Goal: Task Accomplishment & Management: Use online tool/utility

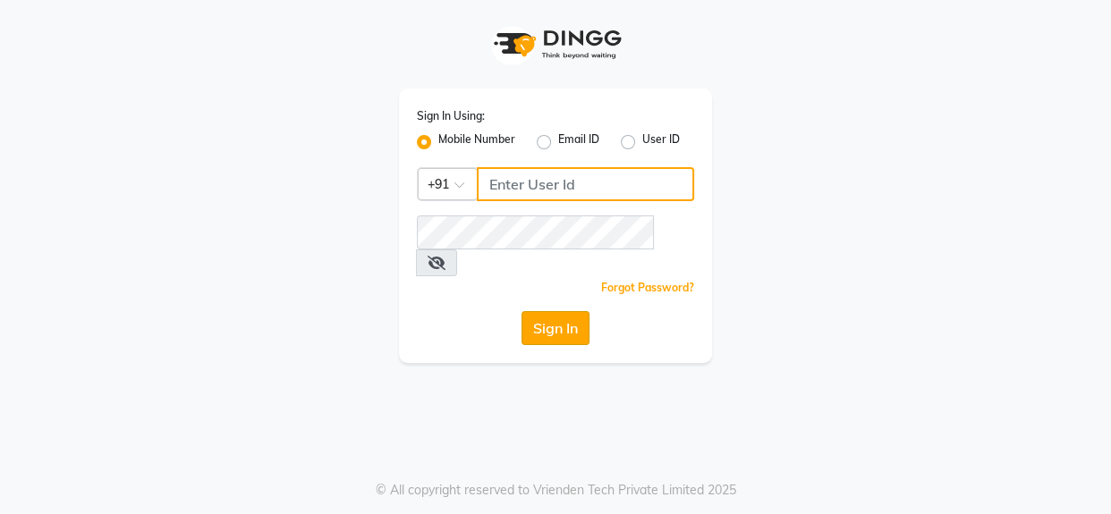
type input "9619165695"
click at [539, 311] on button "Sign In" at bounding box center [556, 328] width 68 height 34
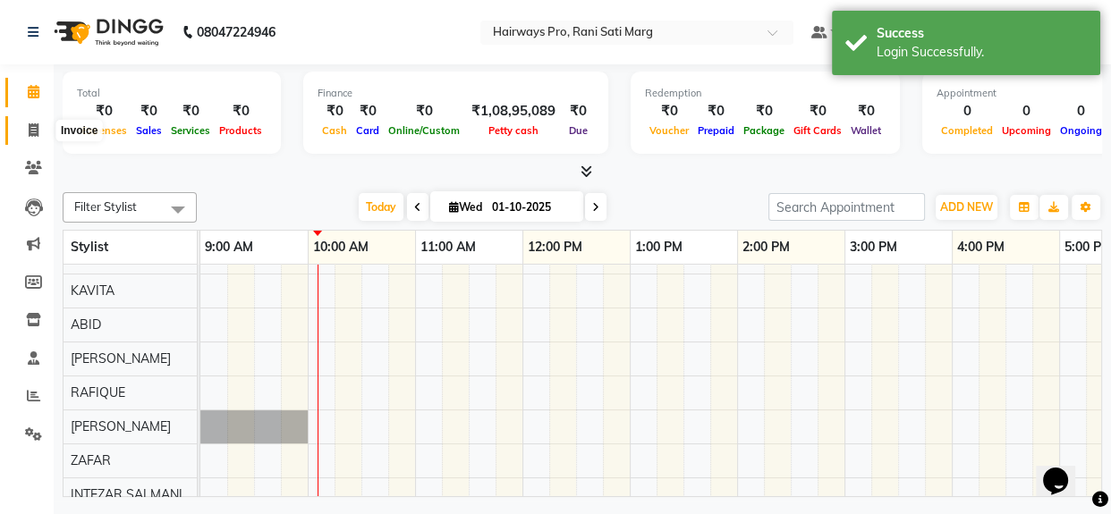
click at [30, 122] on span at bounding box center [33, 131] width 31 height 21
select select "787"
select select "service"
